Goal: Information Seeking & Learning: Understand process/instructions

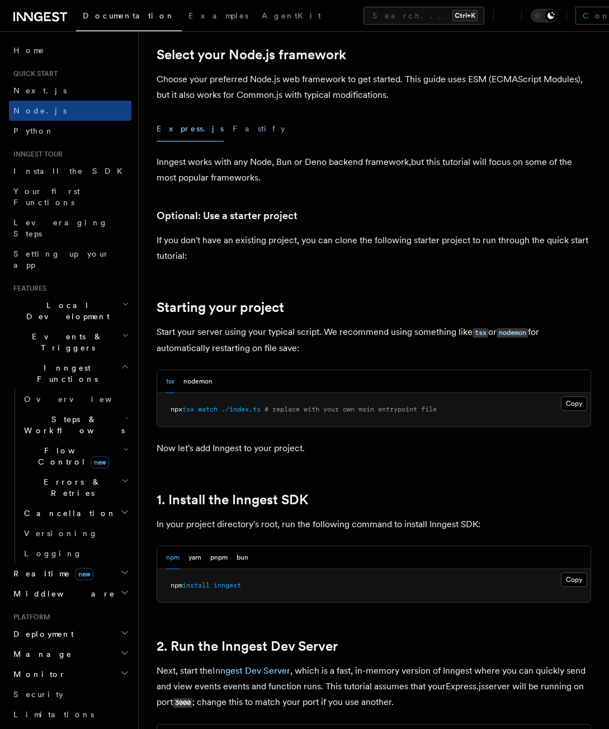
scroll to position [296, 0]
click at [202, 378] on button "nodemon" at bounding box center [197, 381] width 29 height 23
click at [171, 381] on button "tsx" at bounding box center [170, 381] width 8 height 23
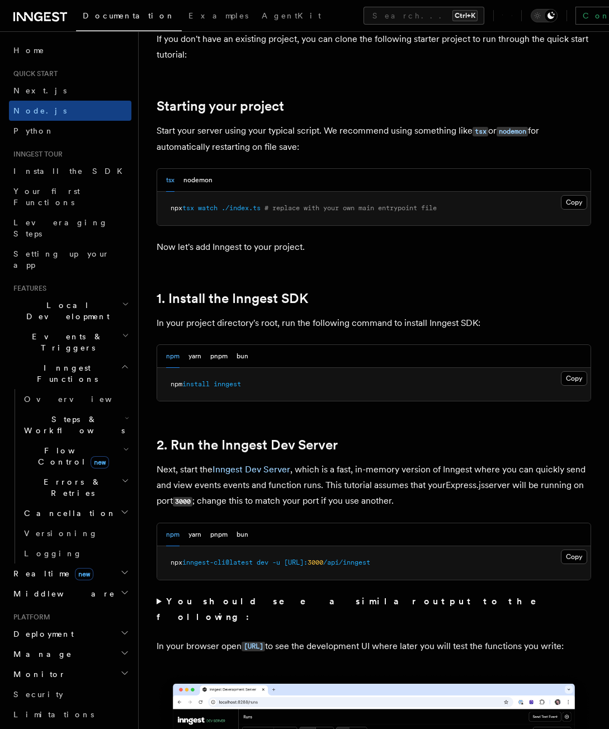
scroll to position [497, 0]
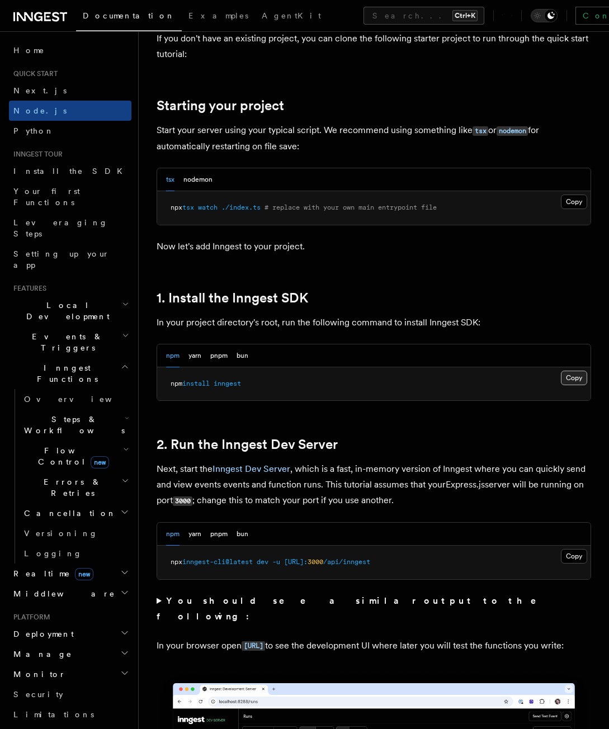
click at [567, 376] on button "Copy Copied" at bounding box center [574, 378] width 26 height 15
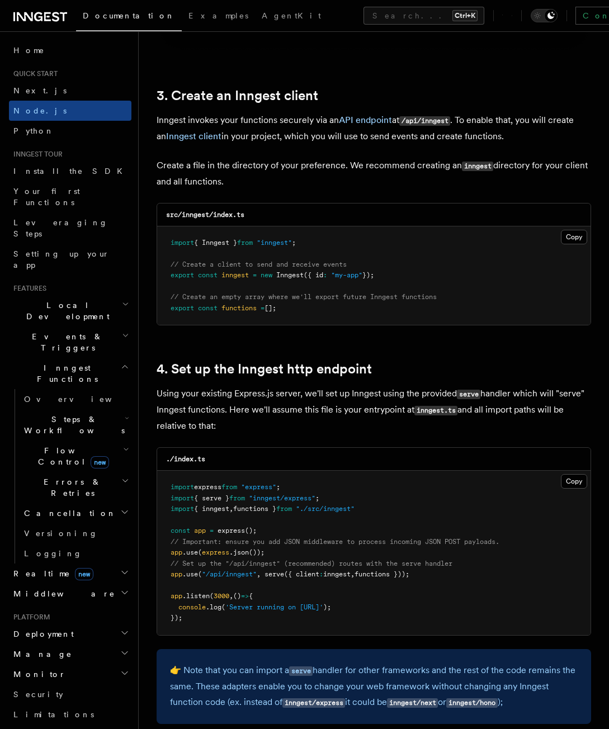
scroll to position [1389, 0]
click at [565, 238] on button "Copy Copied" at bounding box center [574, 237] width 26 height 15
click at [571, 241] on button "Copy Copied" at bounding box center [574, 237] width 26 height 15
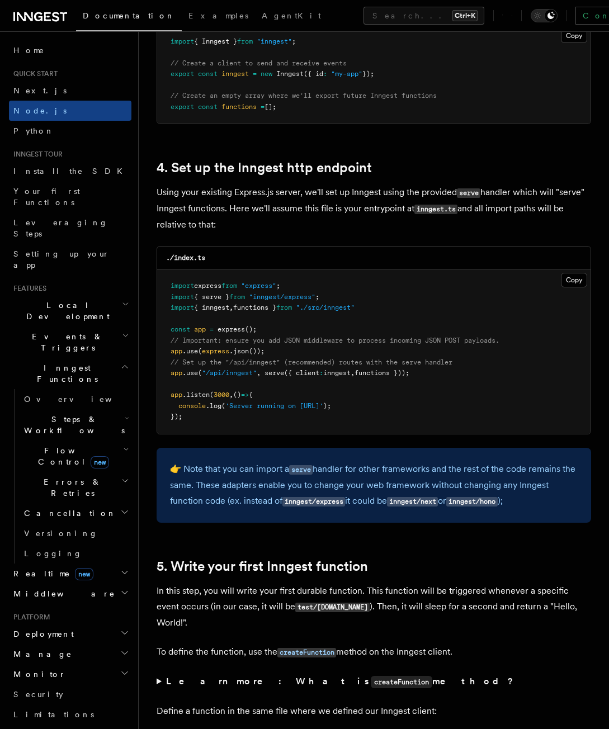
scroll to position [1566, 0]
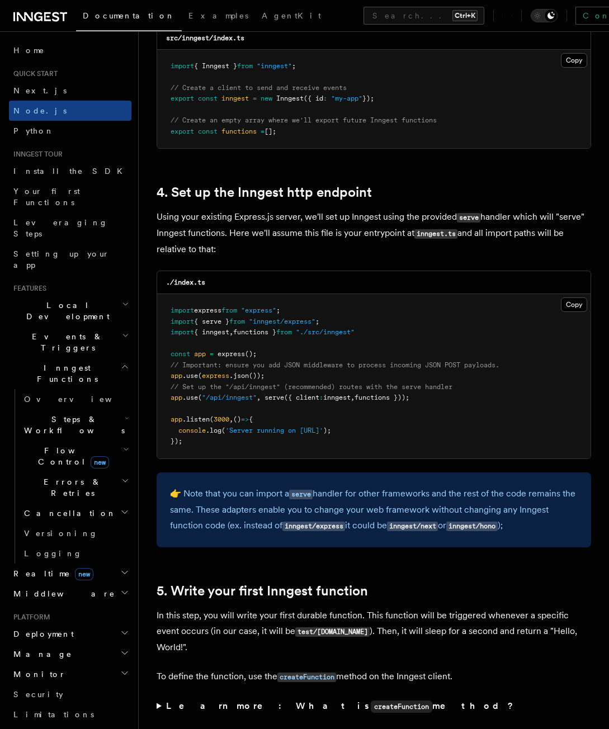
drag, startPoint x: 433, startPoint y: 396, endPoint x: 171, endPoint y: 390, distance: 262.2
click at [171, 390] on pre "import express from "express" ; import { serve } from "inngest/express" ; impor…" at bounding box center [373, 376] width 433 height 164
drag, startPoint x: 374, startPoint y: 330, endPoint x: 157, endPoint y: 329, distance: 216.9
click at [157, 329] on pre "import express from "express" ; import { serve } from "inngest/express" ; impor…" at bounding box center [373, 376] width 433 height 164
copy span "import { inngest , functions } from "./src/inngest""
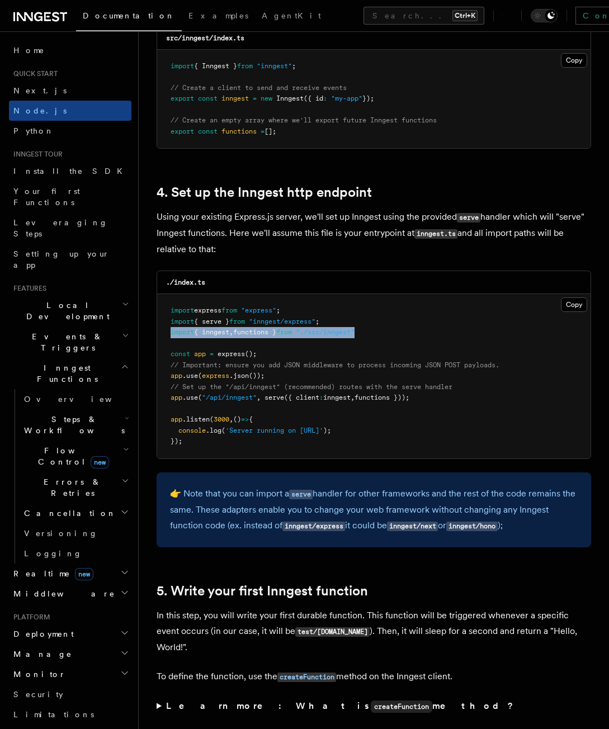
drag, startPoint x: 439, startPoint y: 399, endPoint x: 171, endPoint y: 399, distance: 268.3
click at [171, 399] on pre "import express from "express" ; import { serve } from "inngest/express" ; impor…" at bounding box center [373, 376] width 433 height 164
copy span "app .use ( "/api/inngest" , serve ({ client : inngest , functions }));"
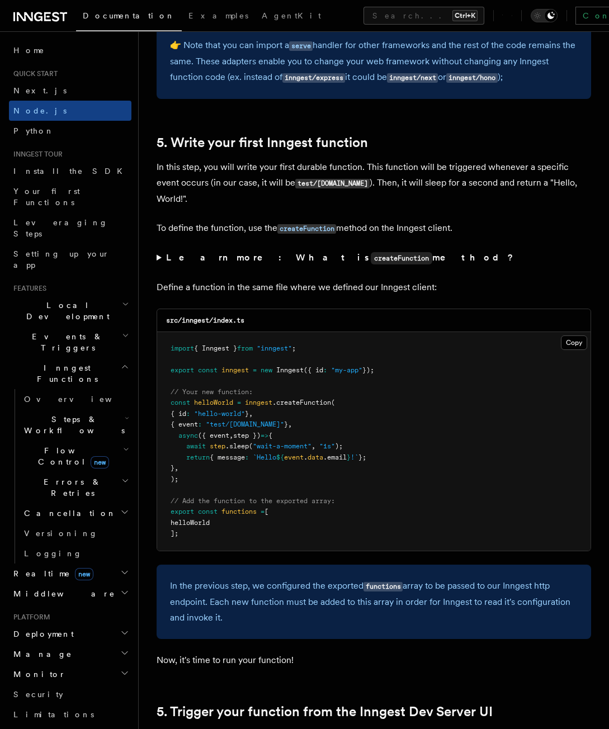
scroll to position [2015, 0]
drag, startPoint x: 176, startPoint y: 397, endPoint x: 195, endPoint y: 411, distance: 23.1
click at [195, 411] on code "import { Inngest } from "inngest" ; export const inngest = new Inngest ({ id : …" at bounding box center [272, 440] width 203 height 193
click at [198, 458] on pre "import { Inngest } from "inngest" ; export const inngest = new Inngest ({ id : …" at bounding box center [373, 440] width 433 height 219
